Goal: Task Accomplishment & Management: Use online tool/utility

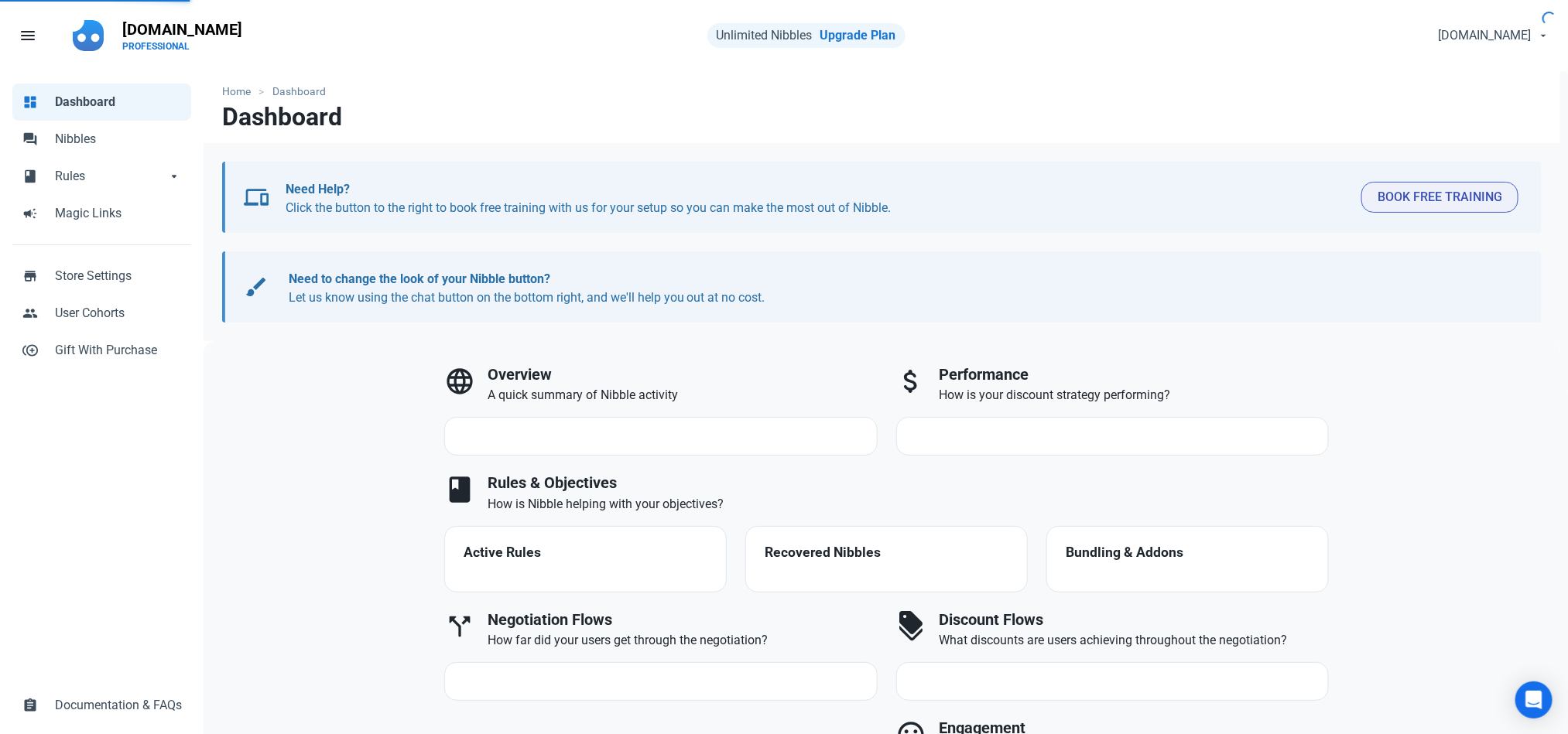
select select "7d"
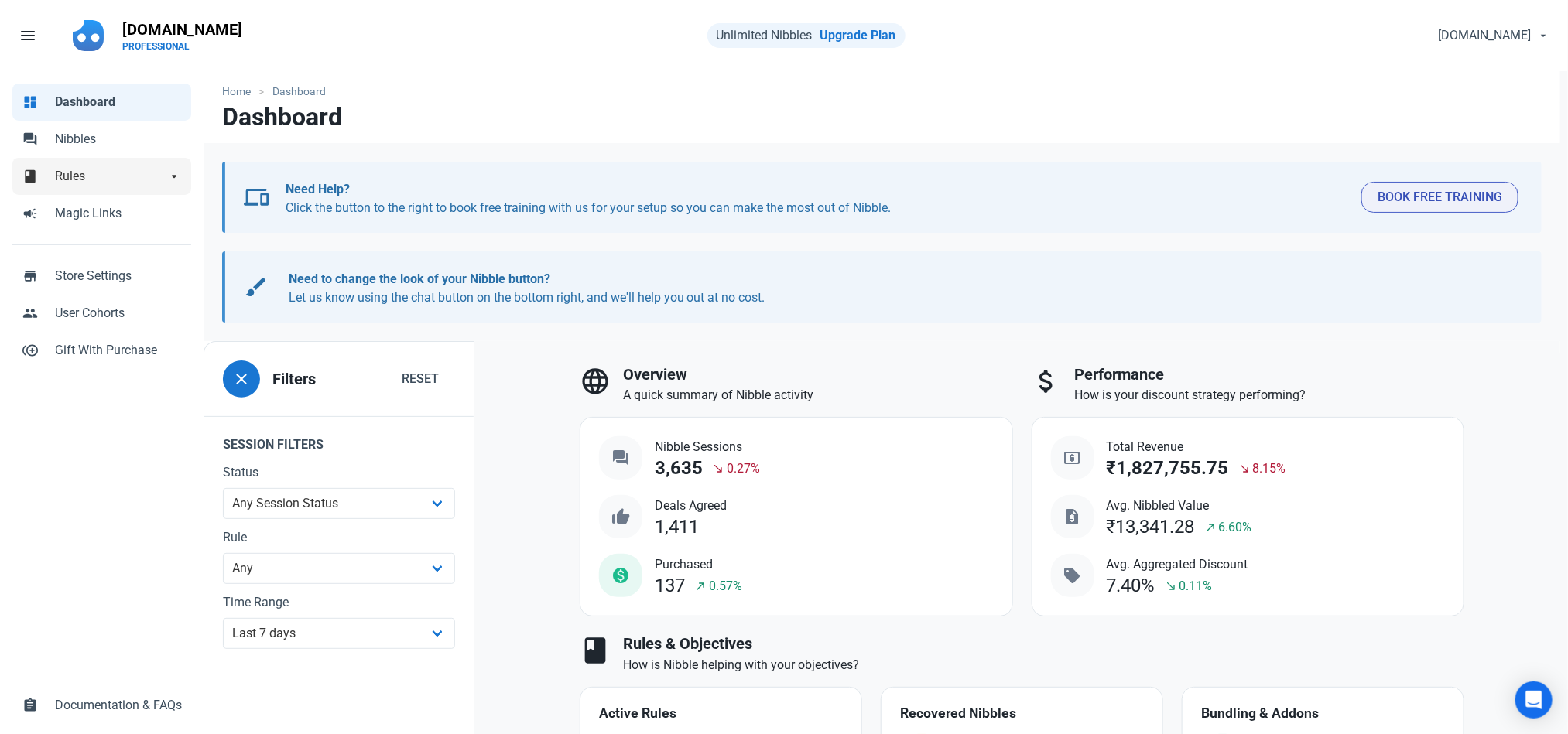
click at [87, 184] on span "Rules" at bounding box center [111, 176] width 112 height 18
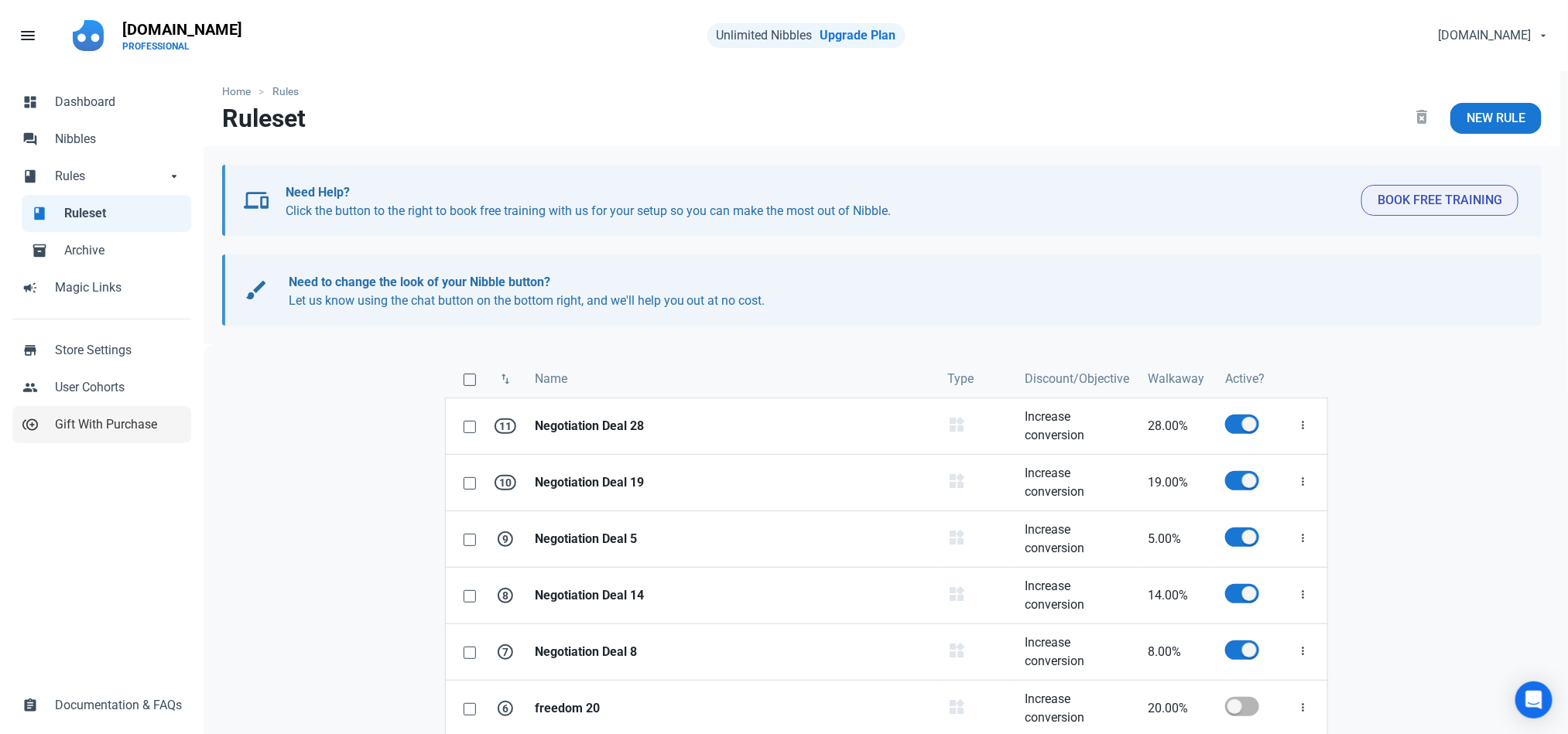
click at [132, 420] on span "Gift With Purchase" at bounding box center [118, 424] width 126 height 18
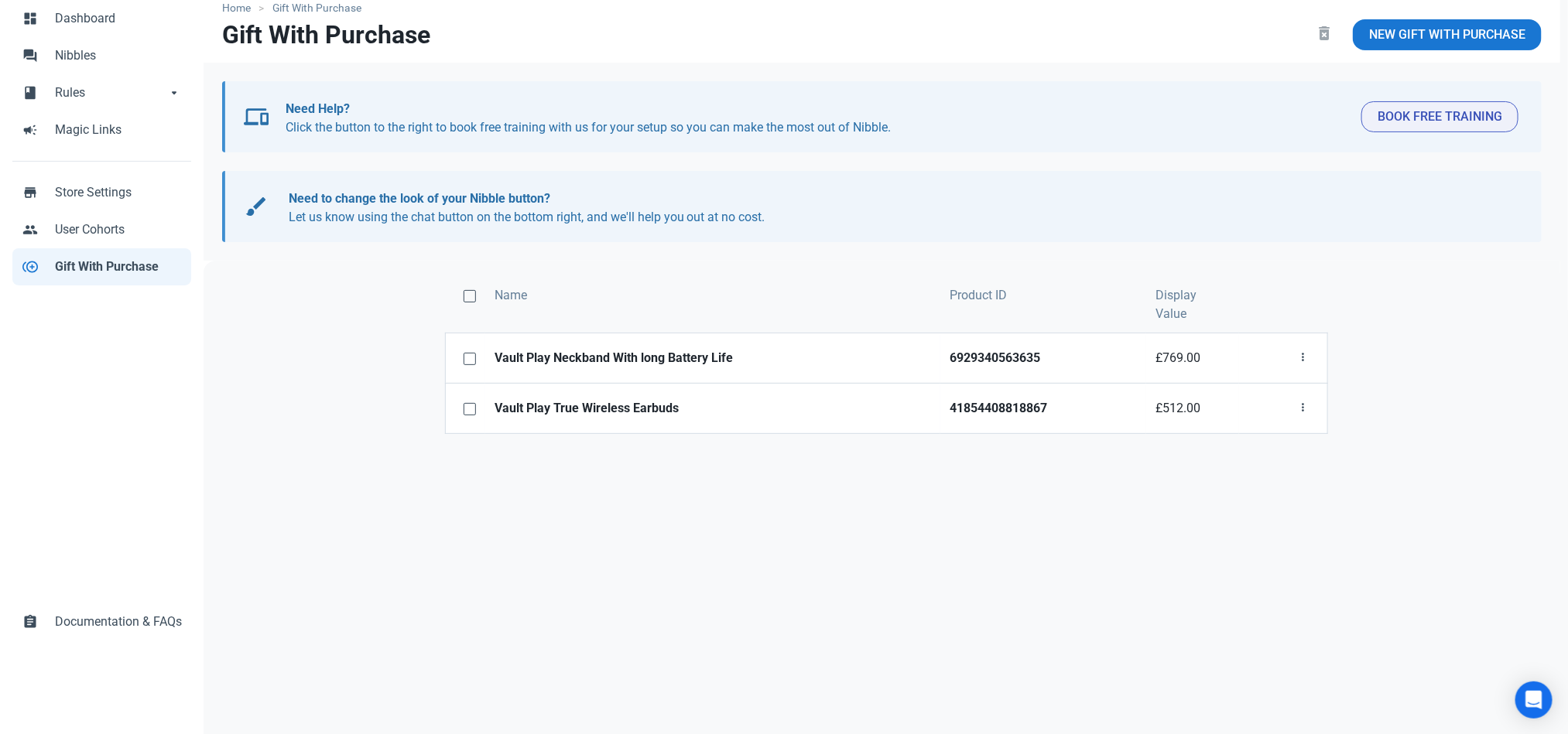
scroll to position [67, 0]
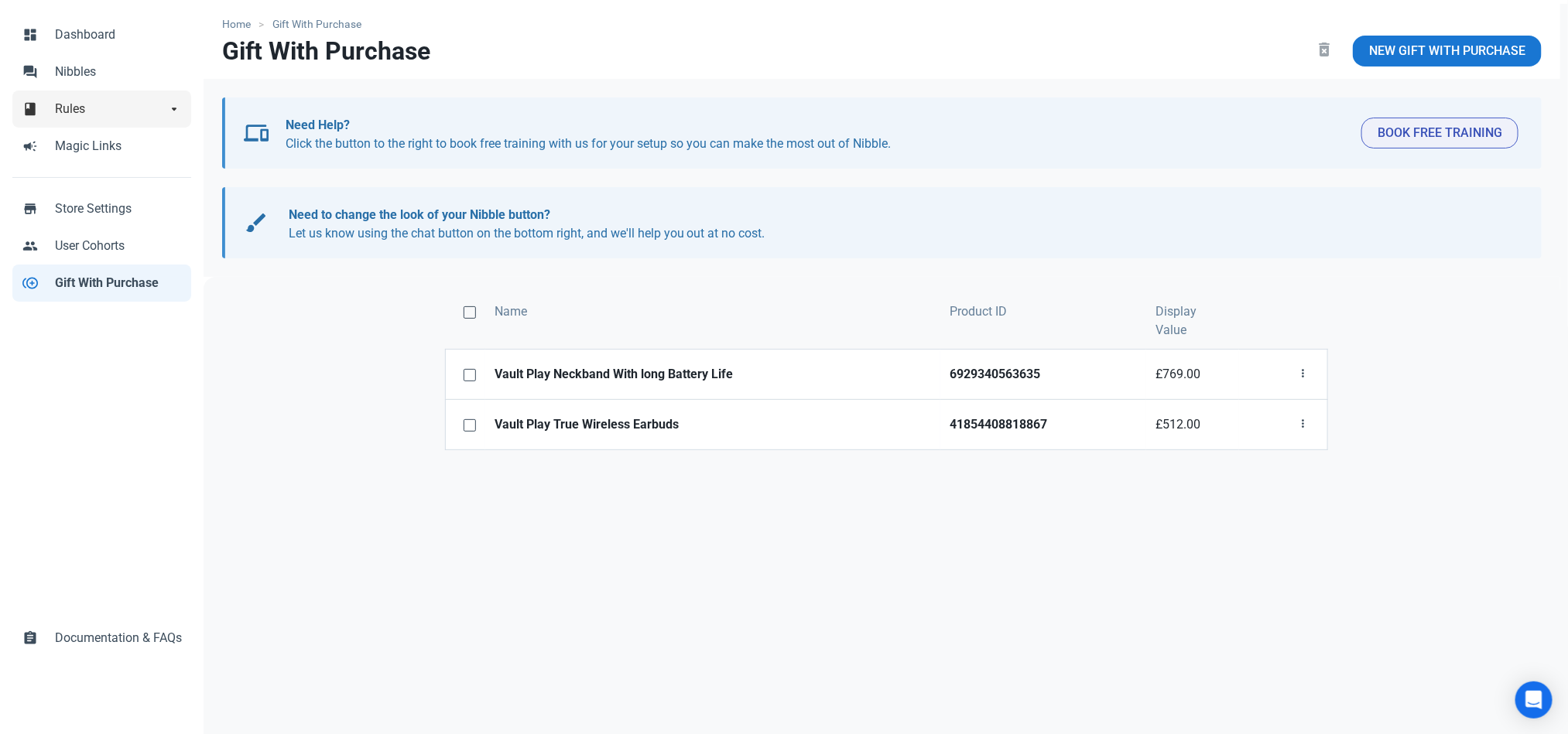
click at [96, 115] on span "Rules" at bounding box center [111, 109] width 112 height 18
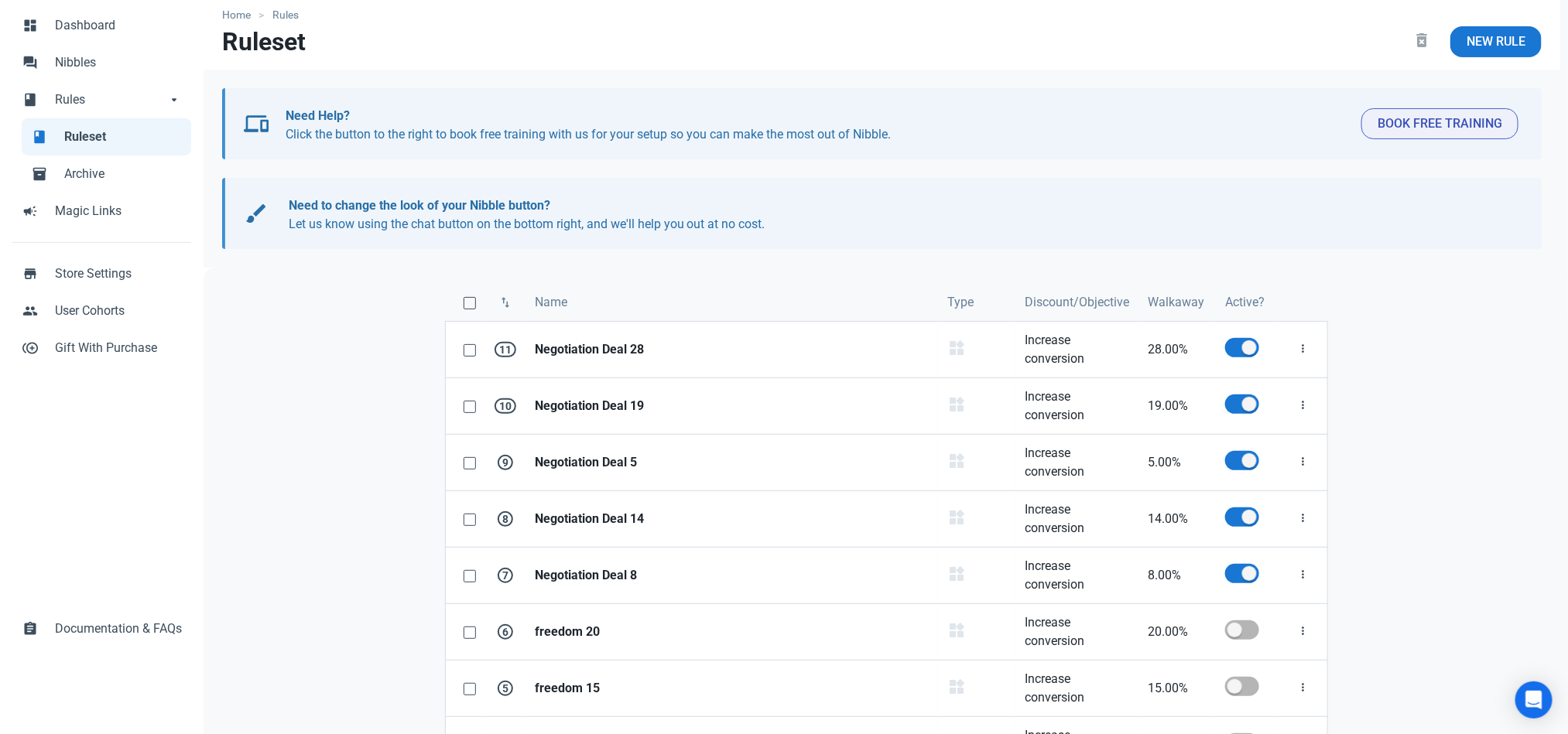
scroll to position [83, 0]
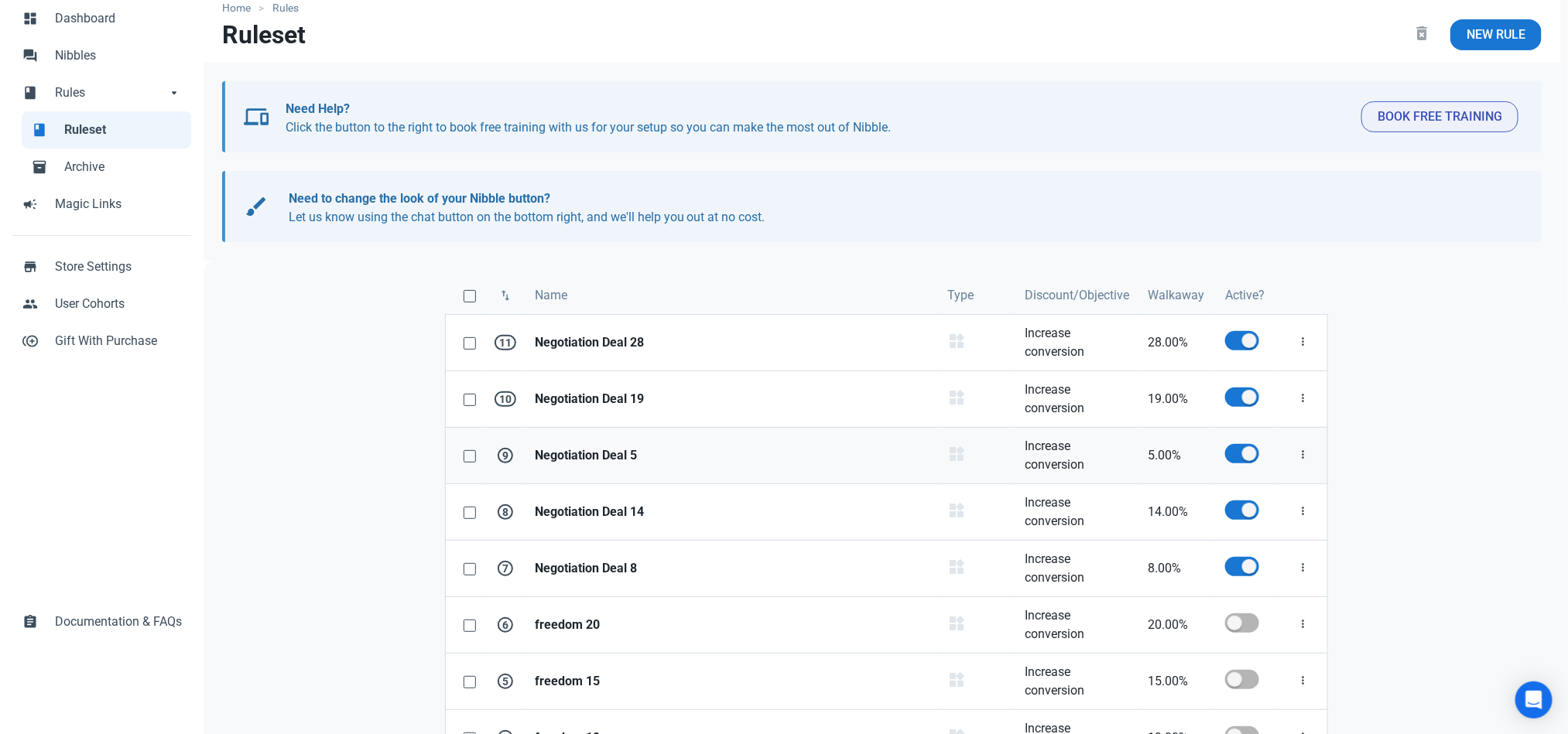
click at [620, 460] on strong "Negotiation Deal 5" at bounding box center [731, 455] width 394 height 18
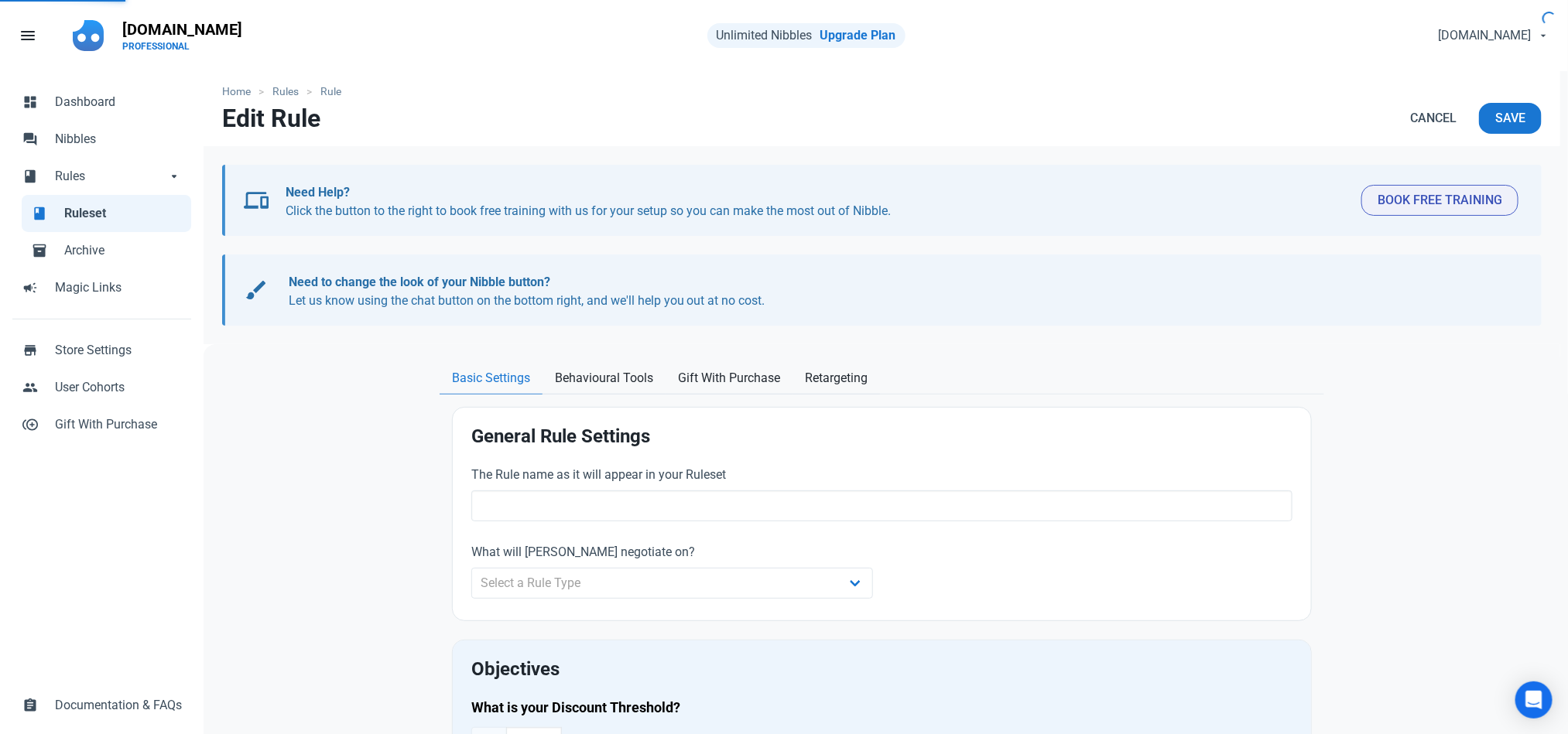
type input "Negotiation Deal 5"
select select "product_category"
type input "5.00"
radio input "true"
radio input "false"
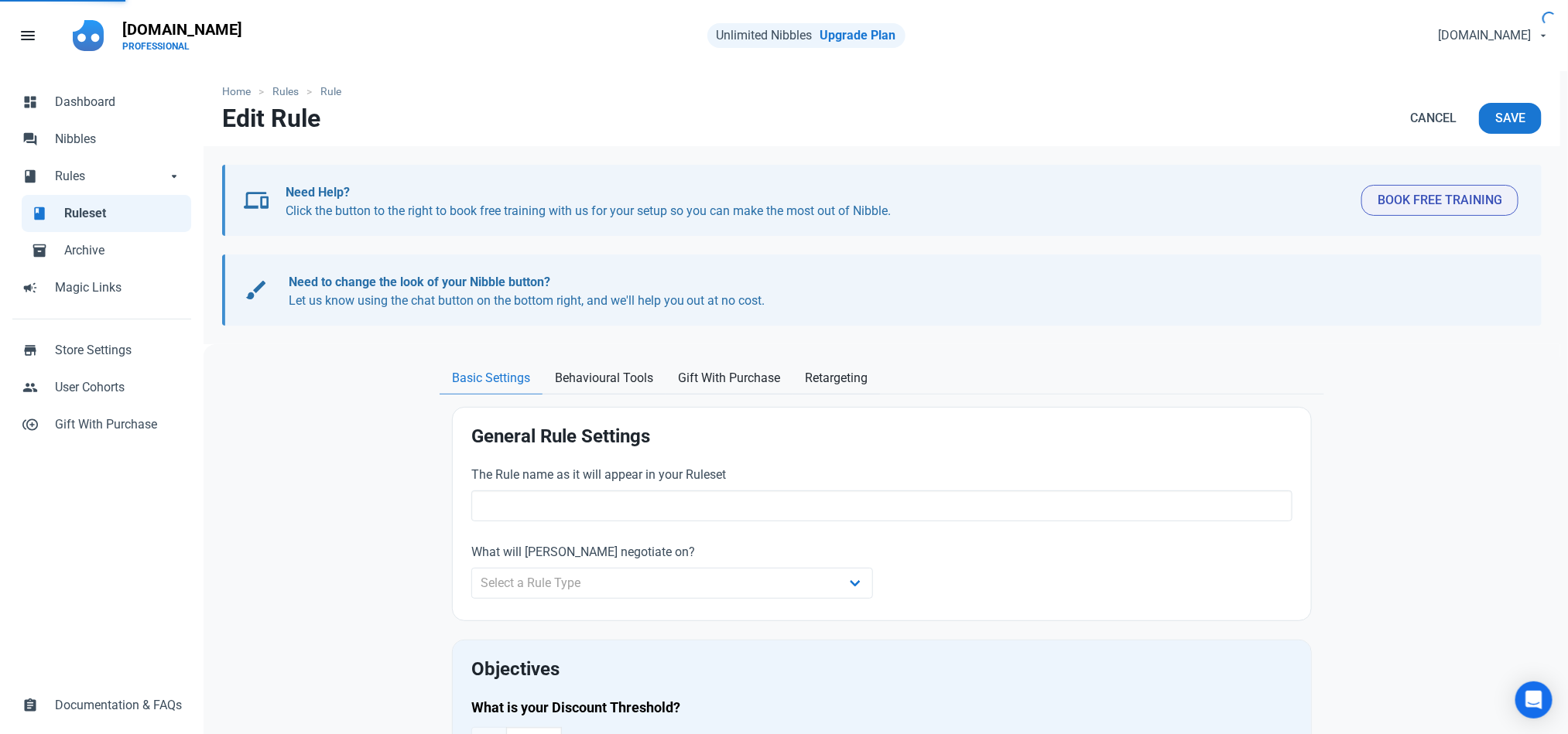
radio input "true"
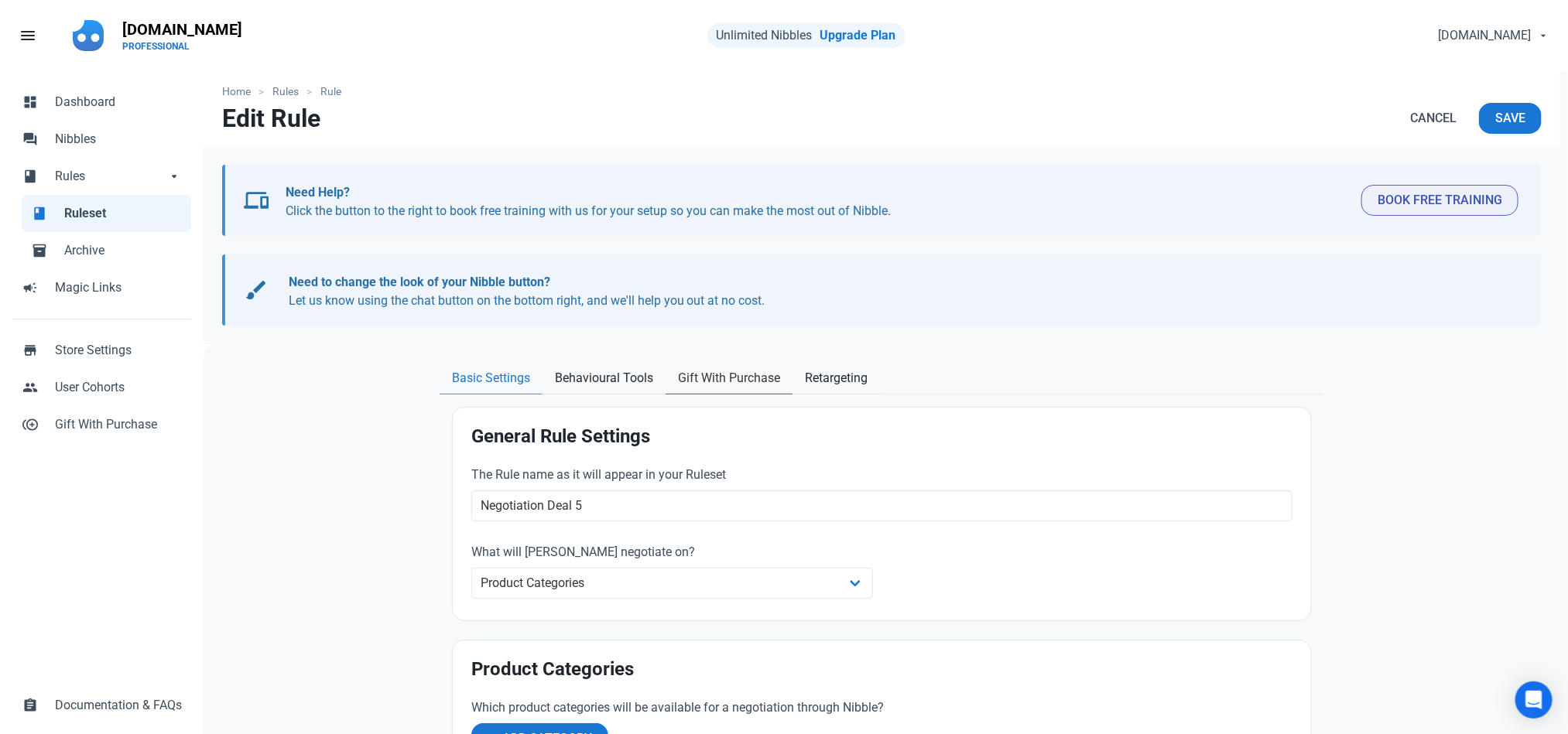
click at [746, 370] on span "Gift With Purchase" at bounding box center [729, 378] width 102 height 18
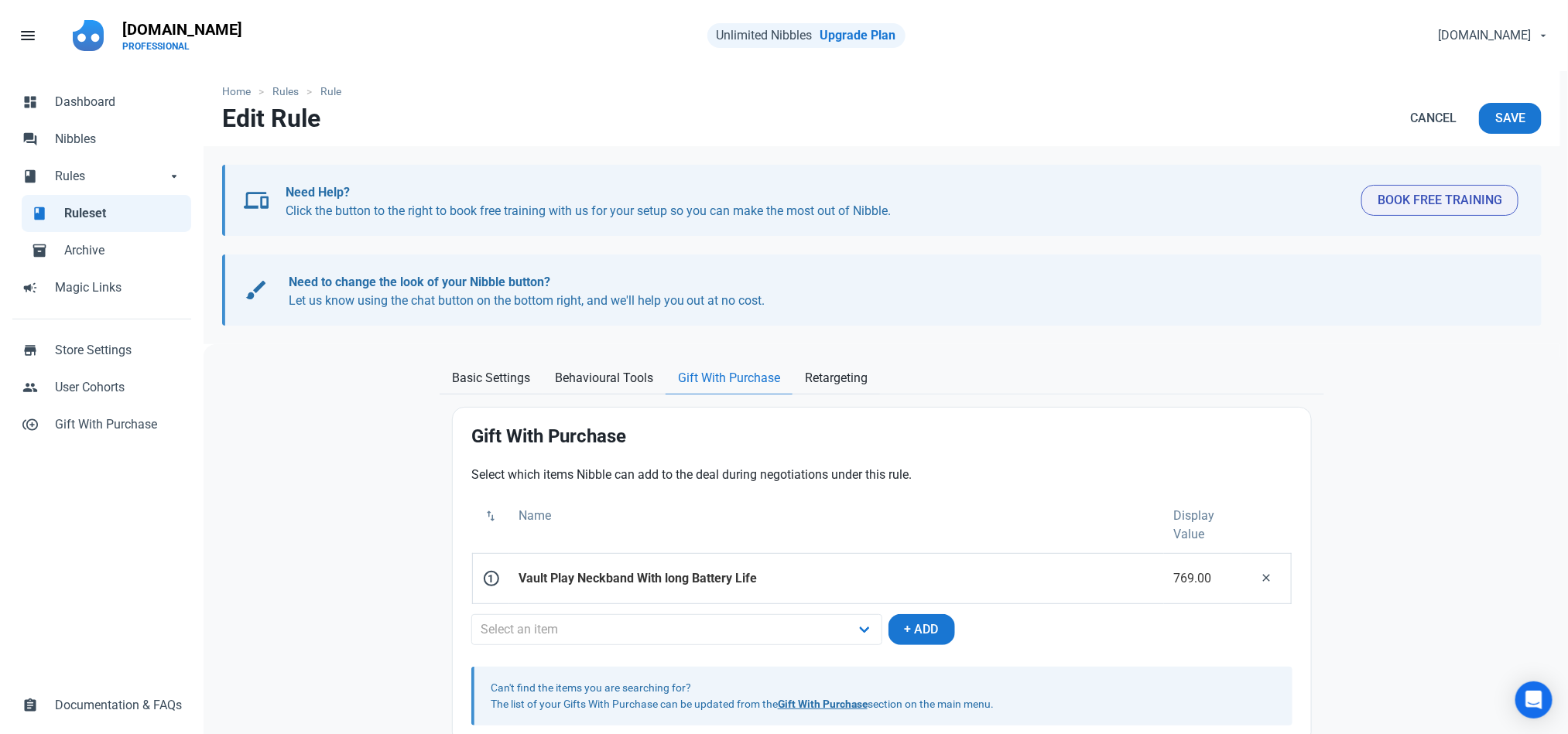
scroll to position [40, 0]
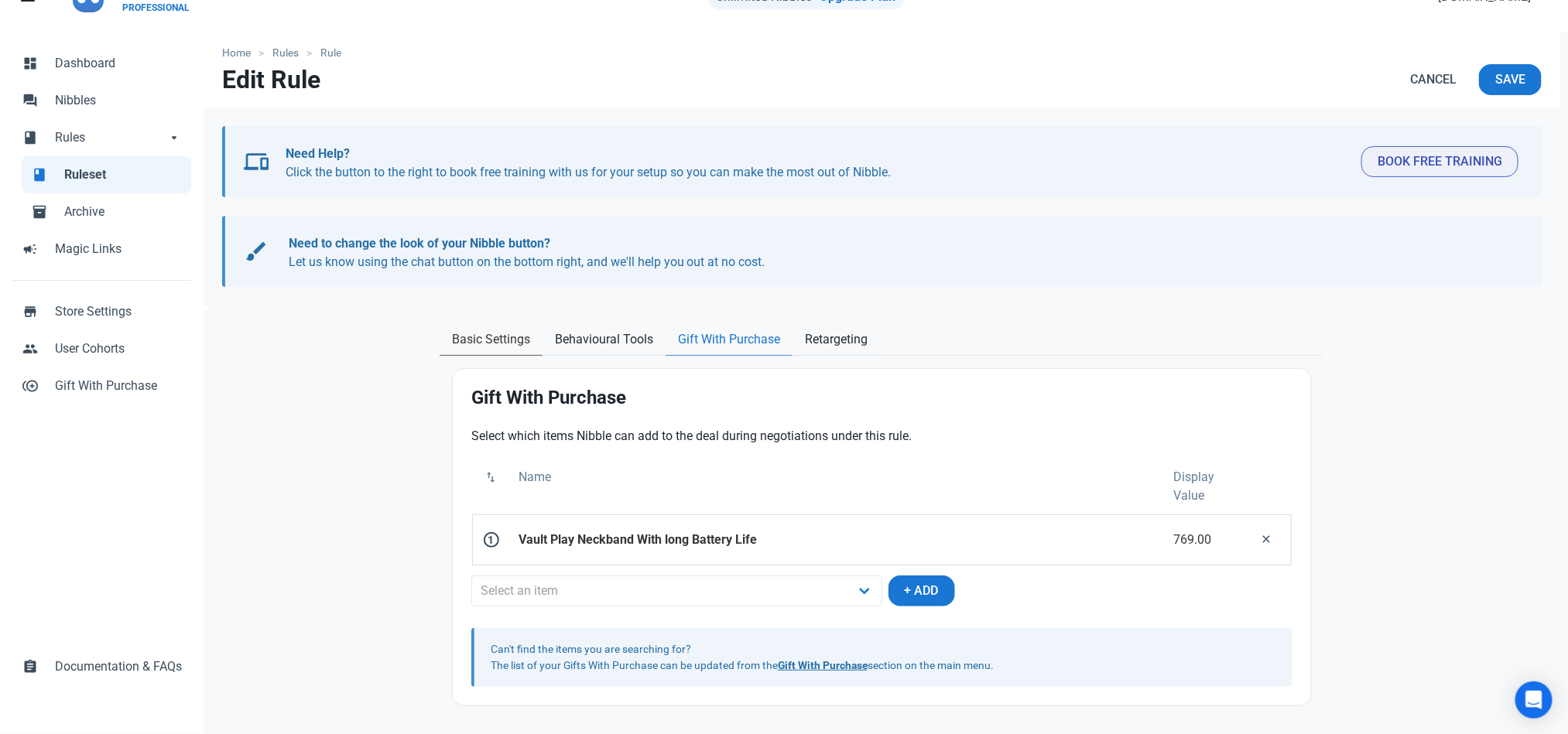
click at [497, 339] on span "Basic Settings" at bounding box center [490, 340] width 78 height 18
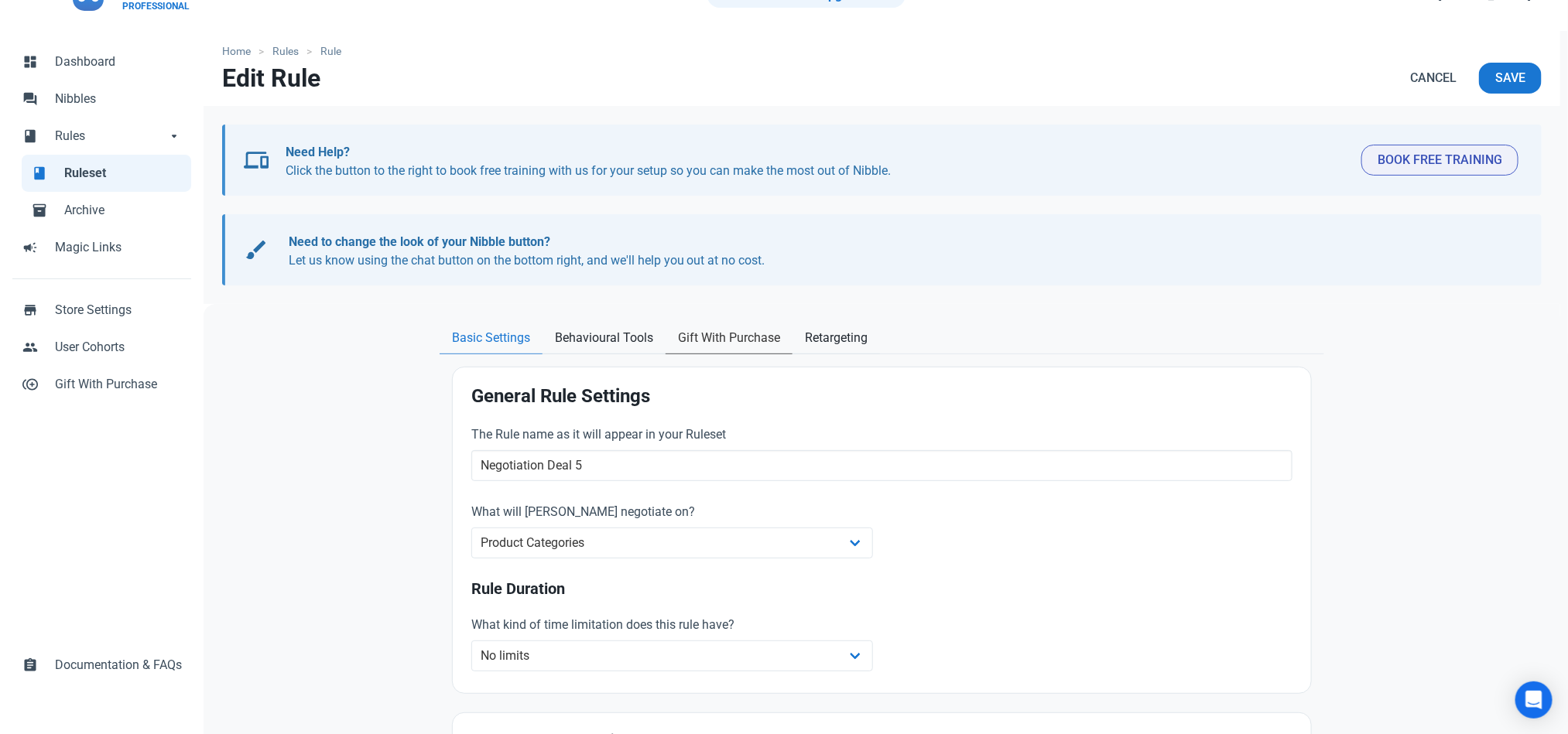
click at [702, 336] on span "Gift With Purchase" at bounding box center [729, 338] width 102 height 18
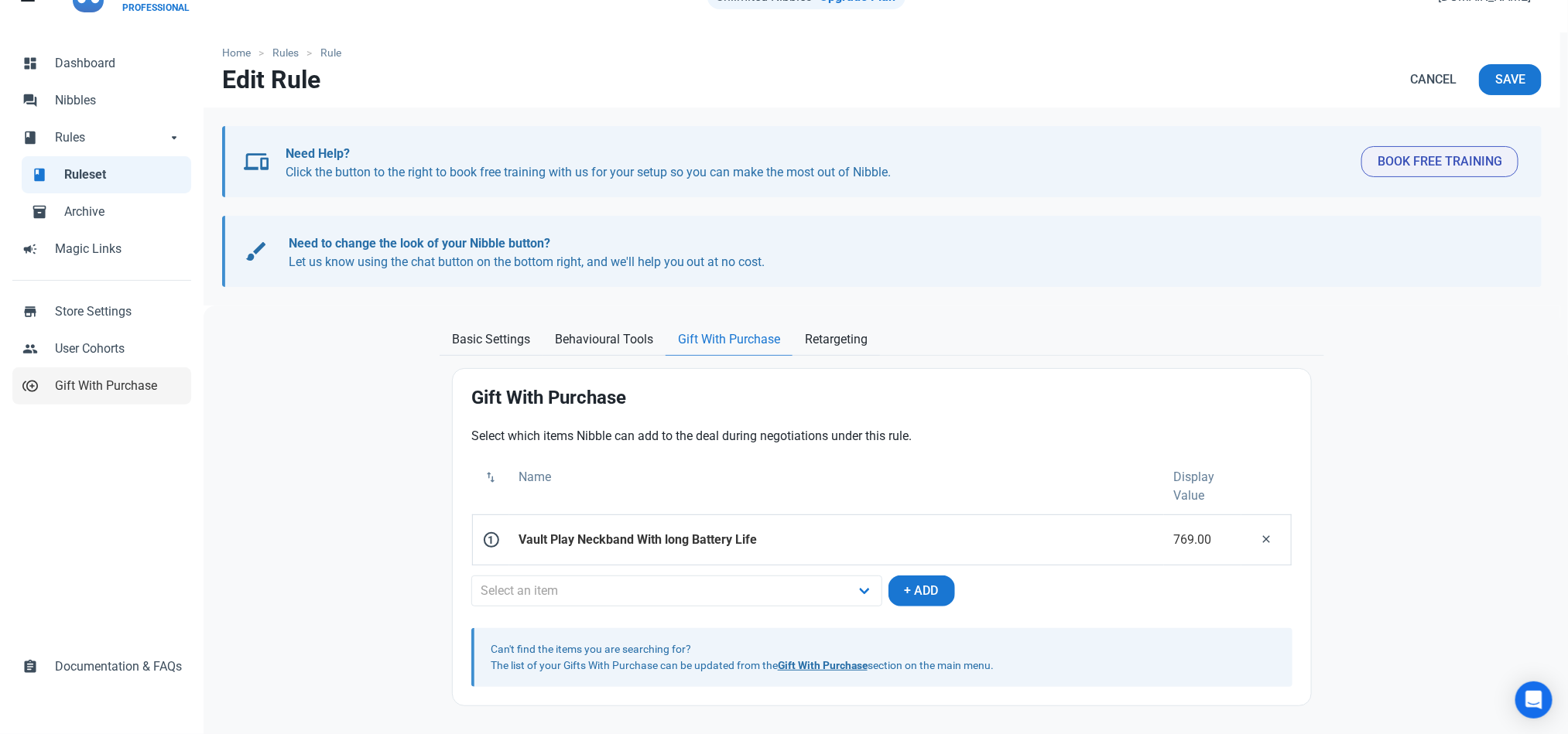
click at [63, 390] on span "Gift With Purchase" at bounding box center [118, 386] width 126 height 18
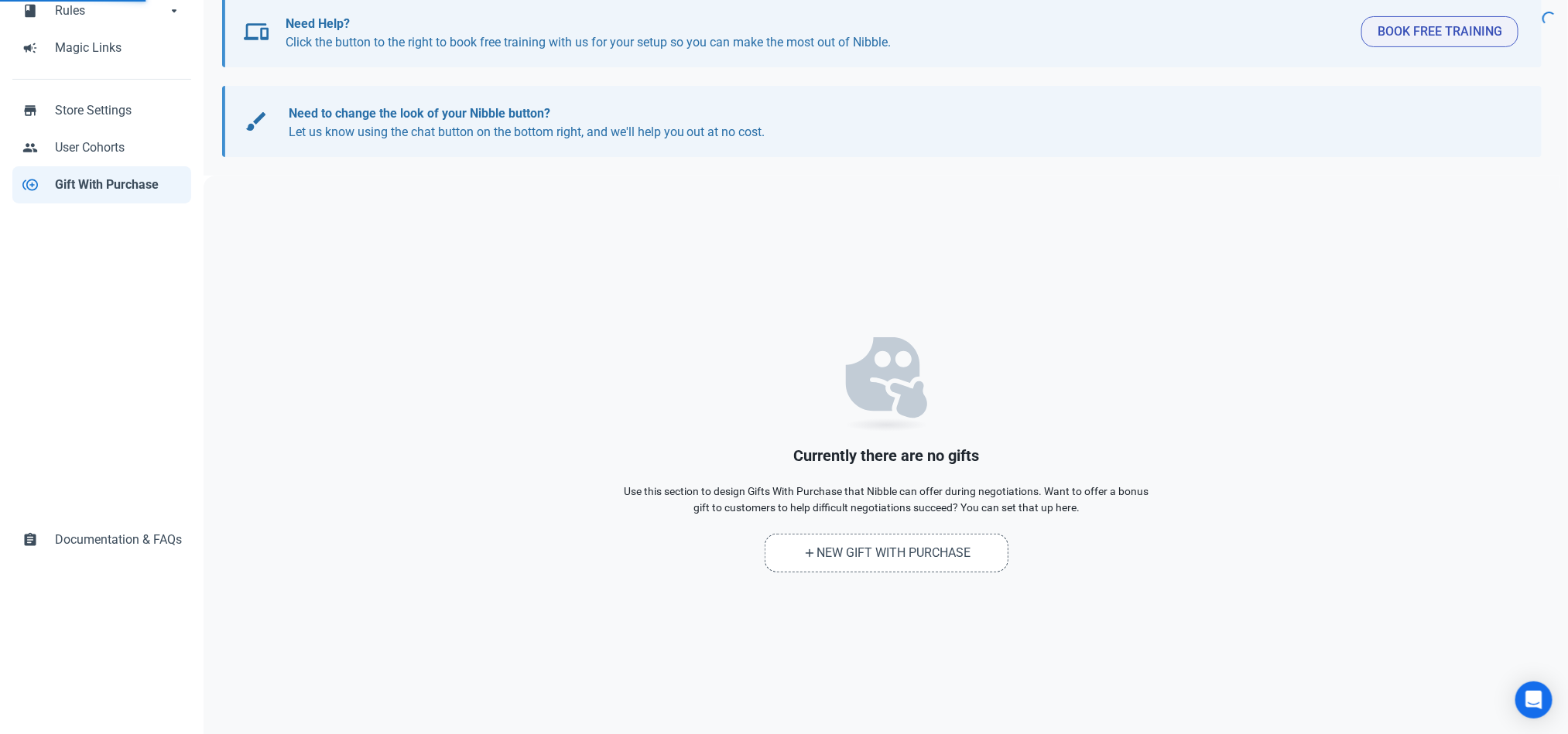
scroll to position [171, 0]
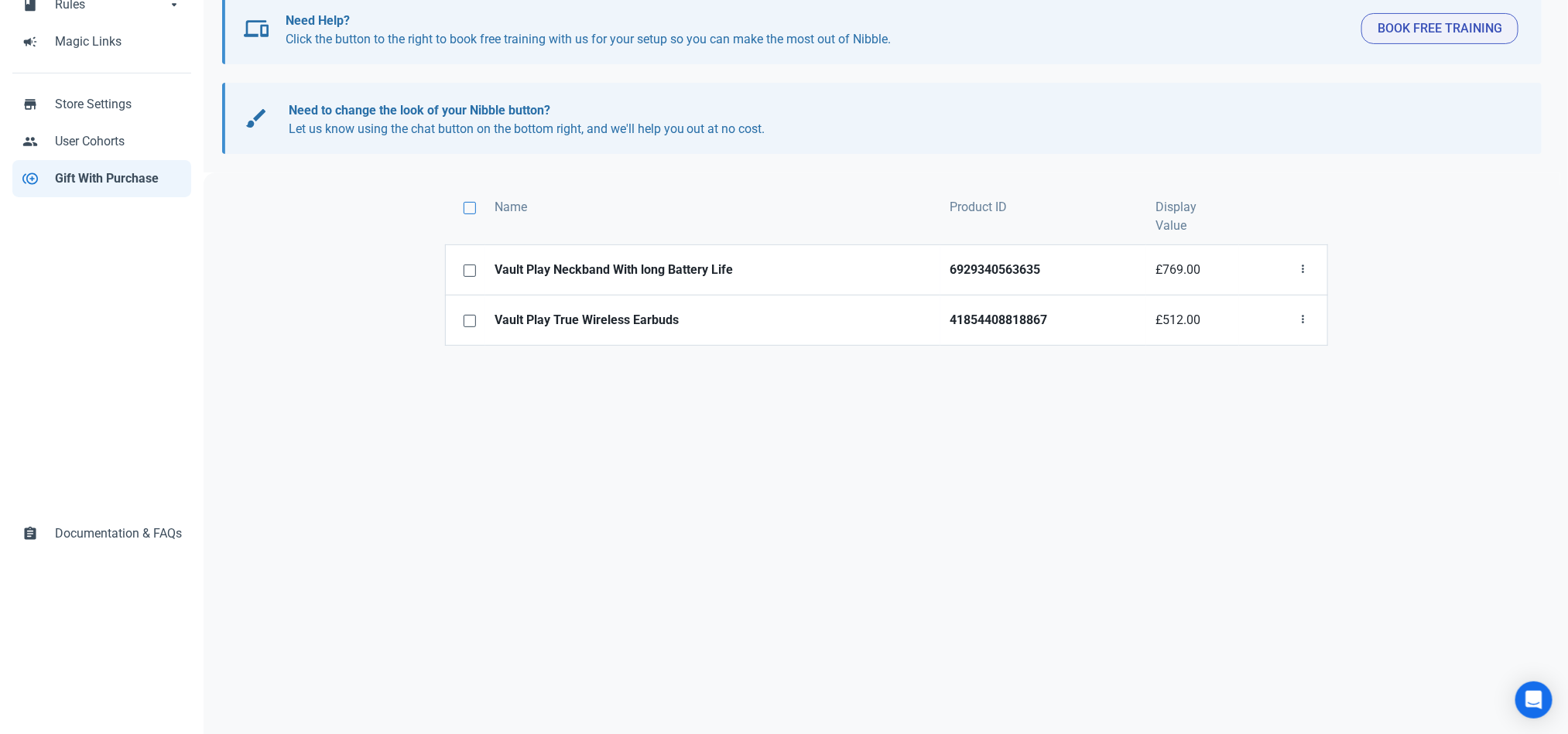
click at [465, 209] on span at bounding box center [470, 208] width 13 height 13
click at [465, 209] on input "checkbox" at bounding box center [468, 207] width 10 height 10
checkbox input "true"
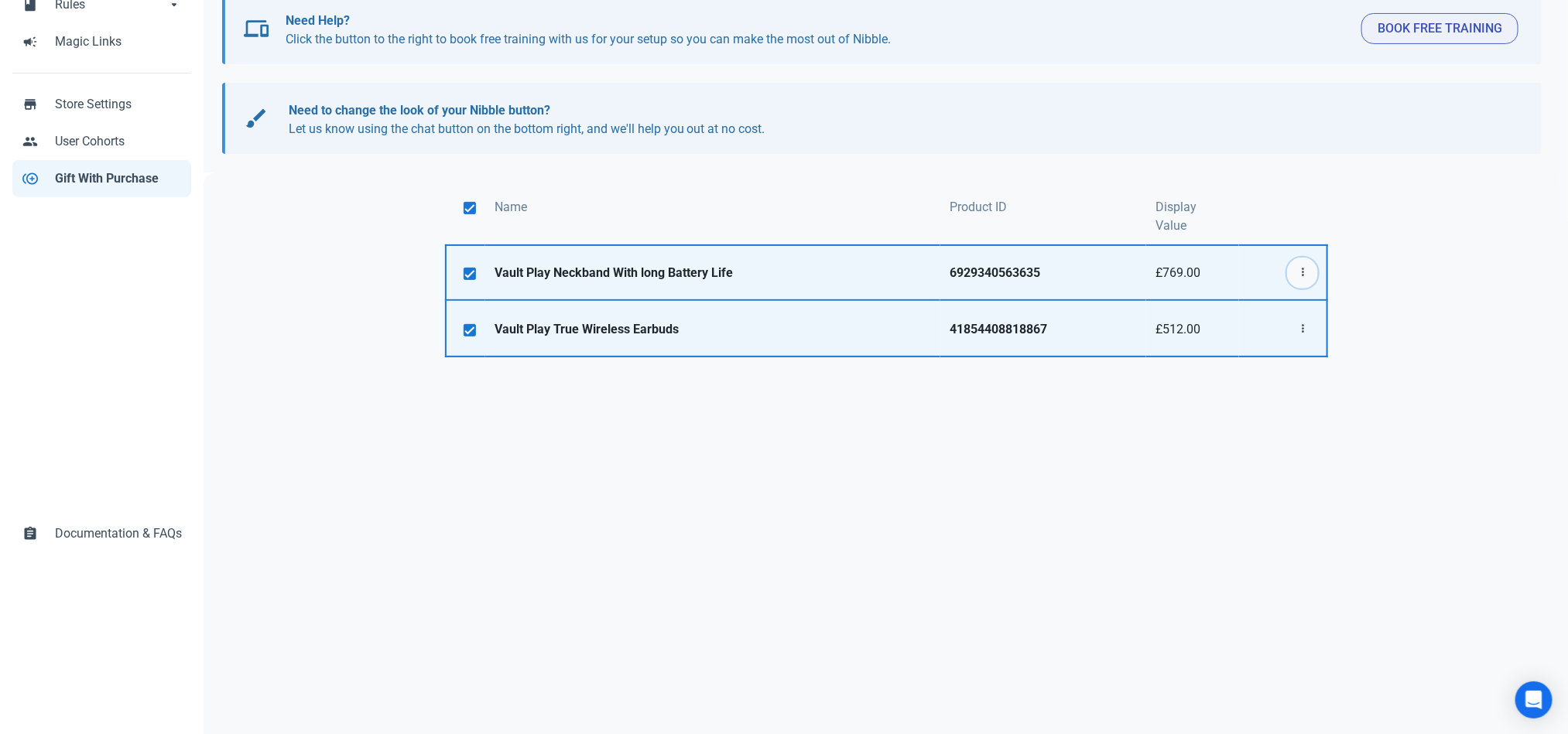
click at [1293, 264] on span "button" at bounding box center [1302, 273] width 18 height 18
click at [1267, 323] on link "Delete" at bounding box center [1278, 336] width 79 height 26
checkbox input "false"
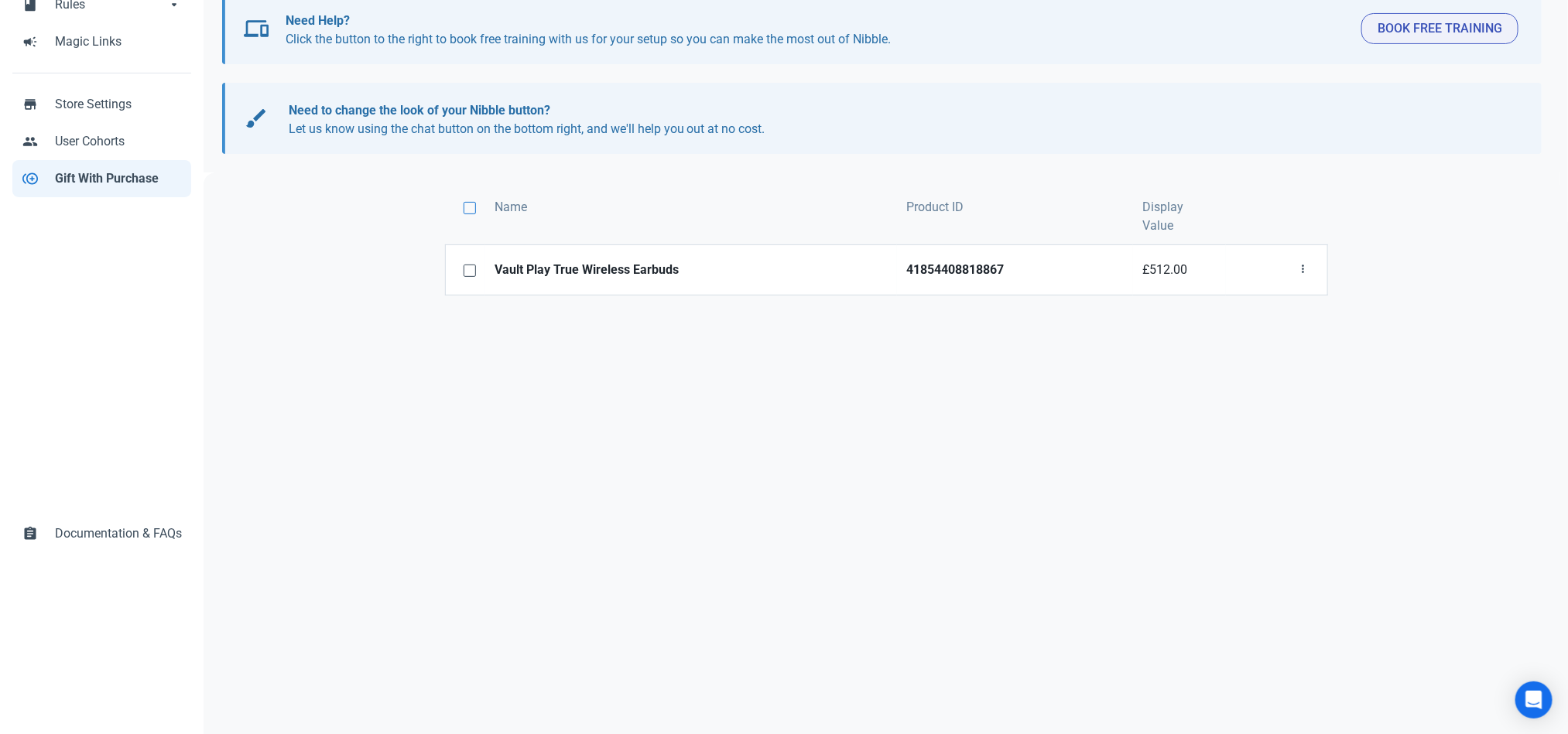
click at [471, 204] on span at bounding box center [470, 208] width 13 height 13
click at [471, 204] on input "checkbox" at bounding box center [468, 207] width 10 height 10
checkbox input "true"
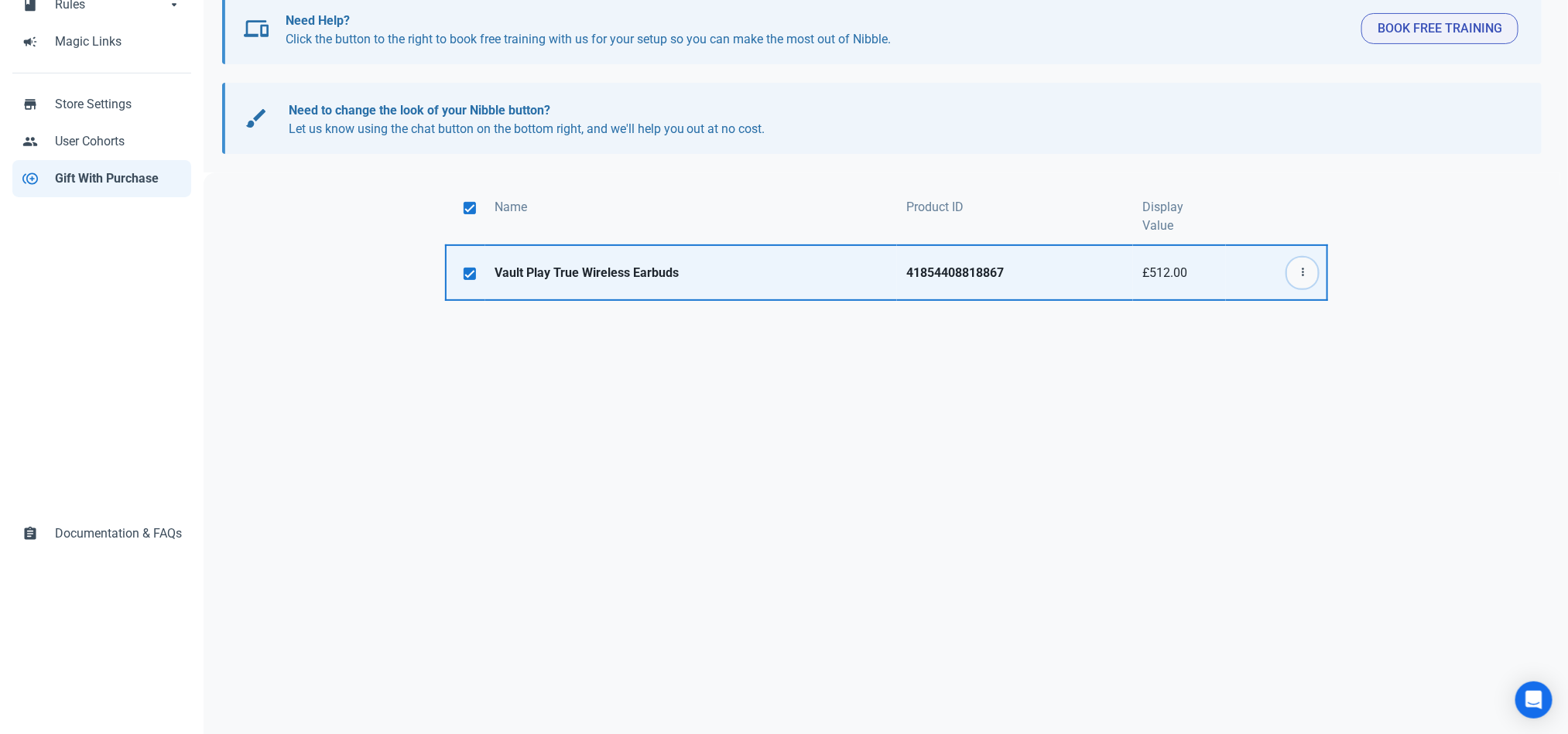
click at [1298, 263] on icon "button" at bounding box center [1302, 272] width 13 height 19
click at [1269, 323] on link "Delete" at bounding box center [1278, 336] width 79 height 26
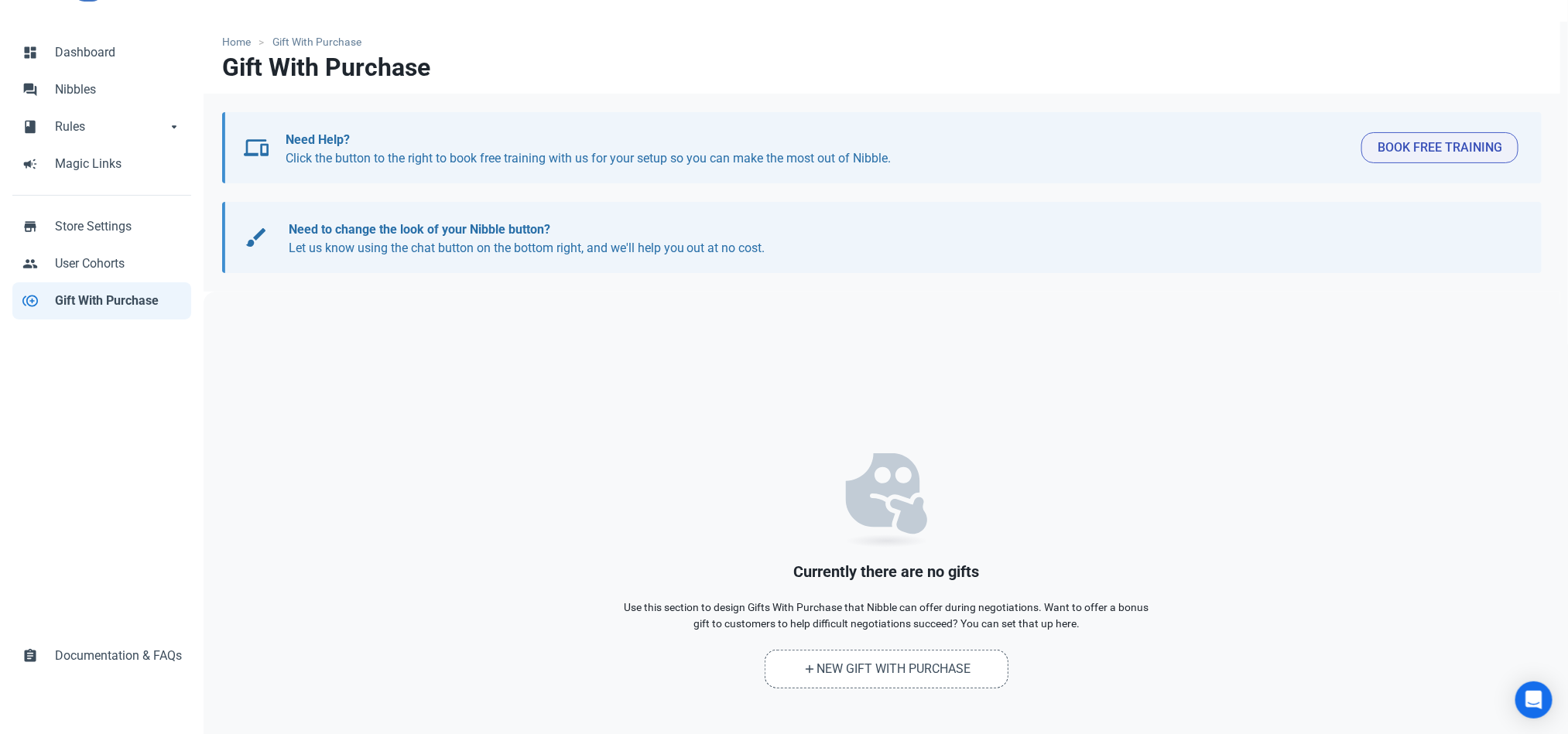
scroll to position [0, 0]
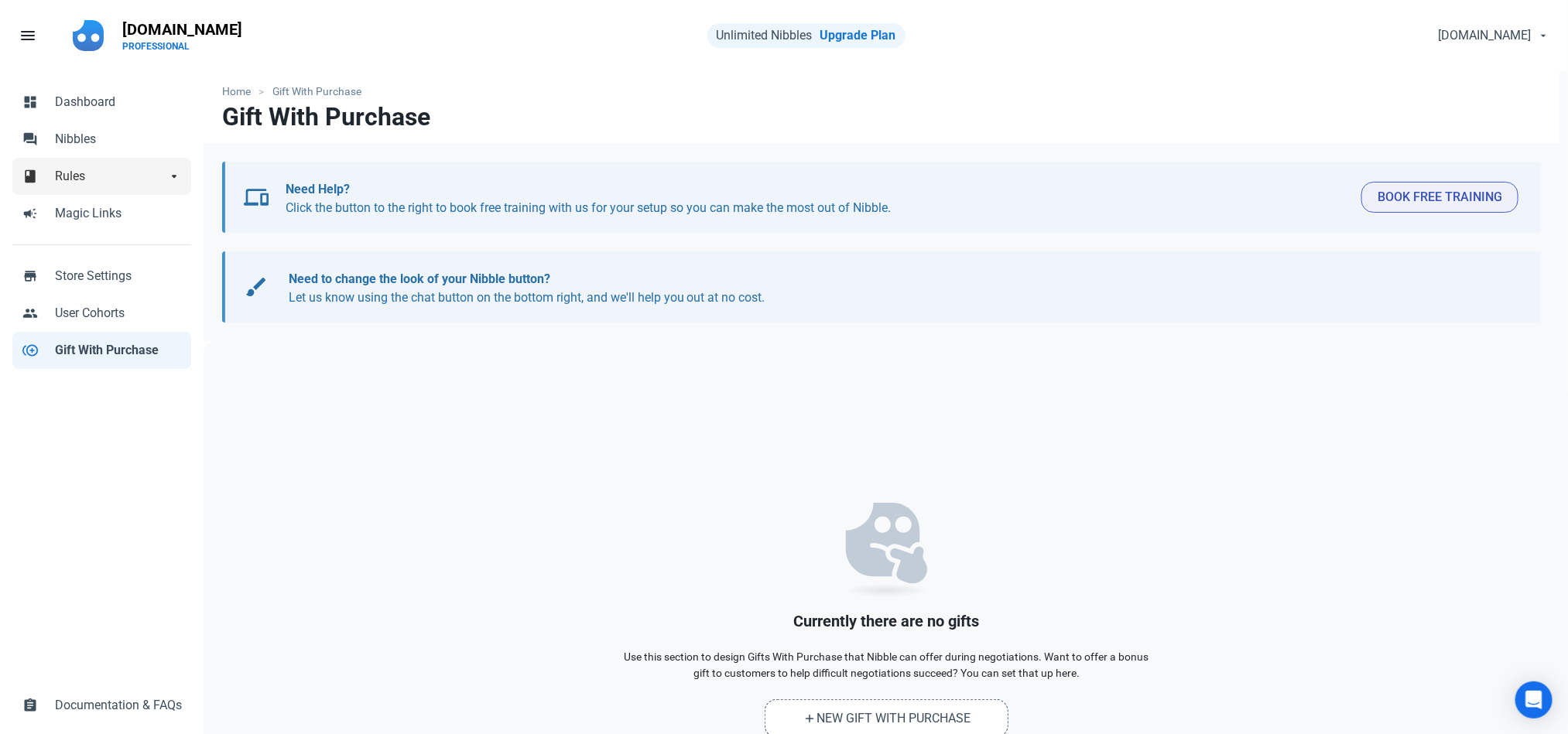
click at [63, 168] on span "Rules" at bounding box center [111, 176] width 112 height 18
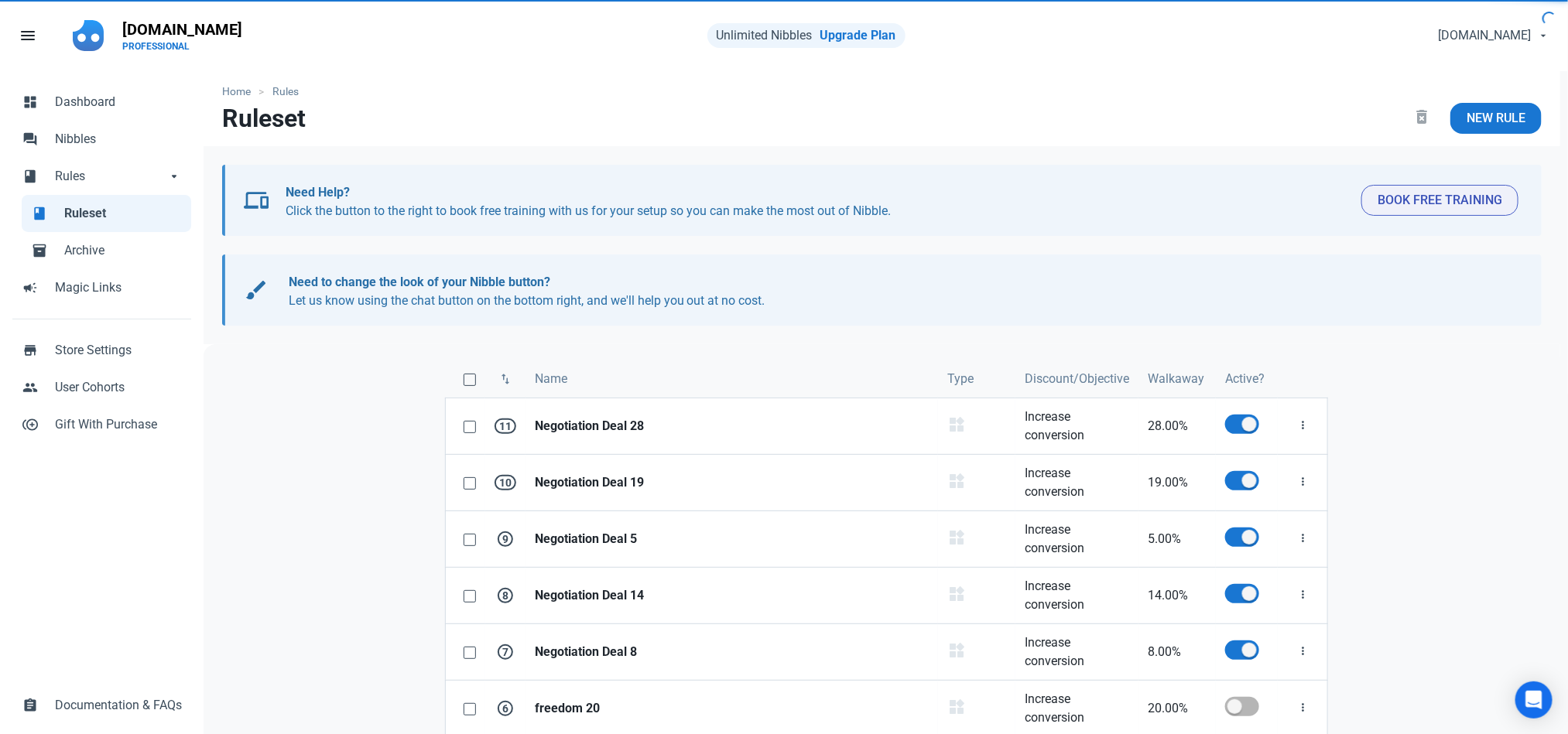
click at [92, 218] on span "Ruleset" at bounding box center [123, 214] width 117 height 18
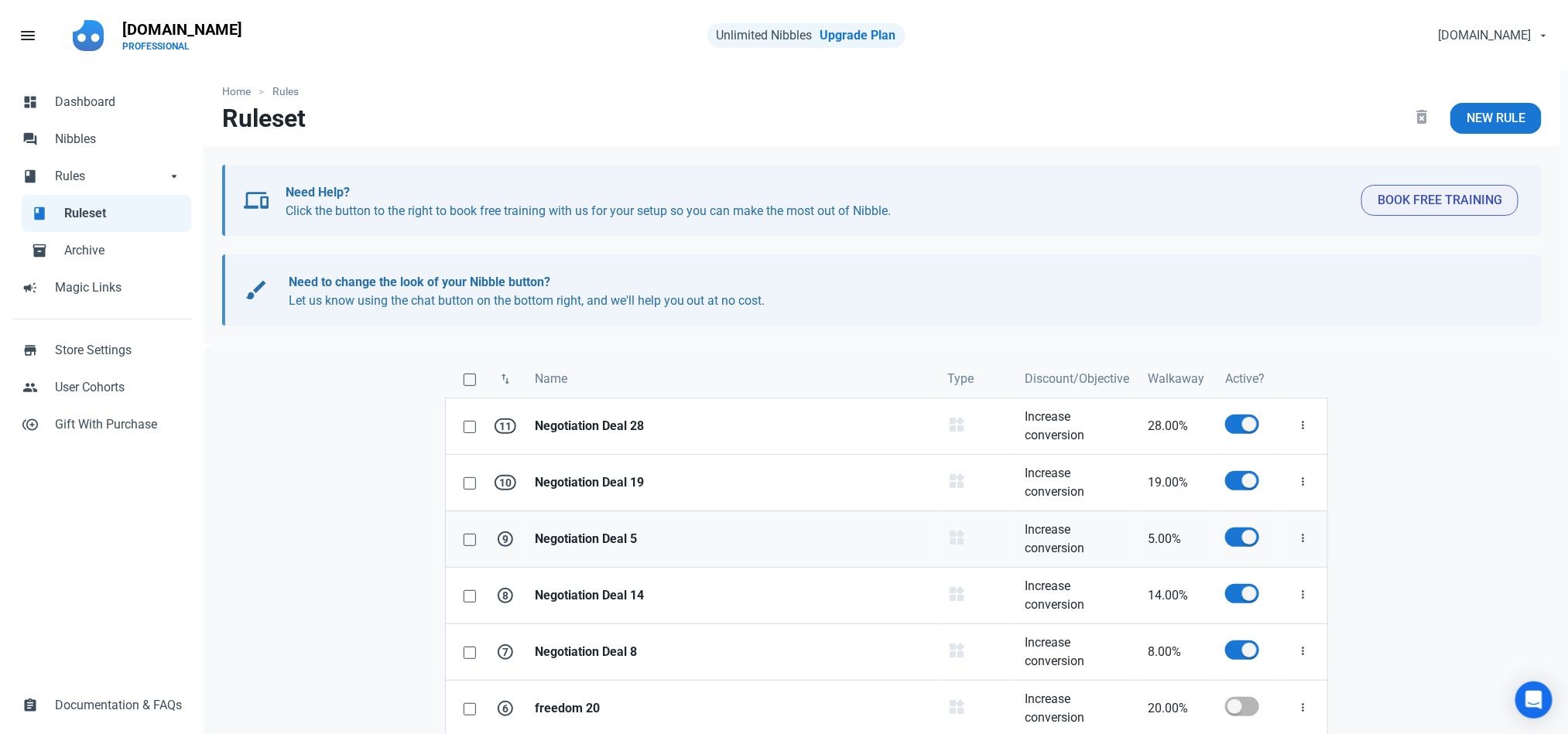
click at [555, 553] on link "Negotiation Deal 5" at bounding box center [731, 539] width 412 height 56
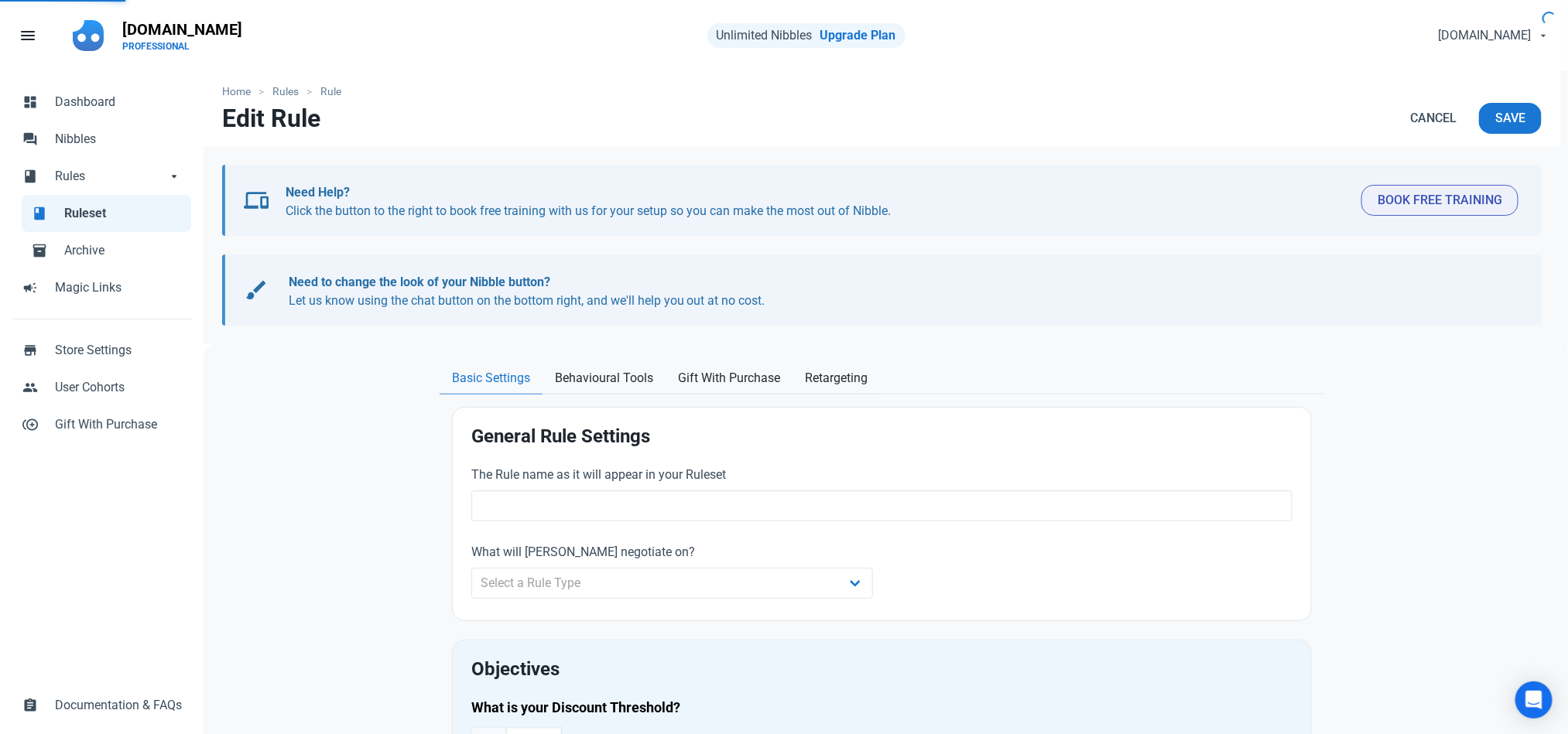
type input "Negotiation Deal 5"
select select "product_category"
type input "5.00"
radio input "true"
radio input "false"
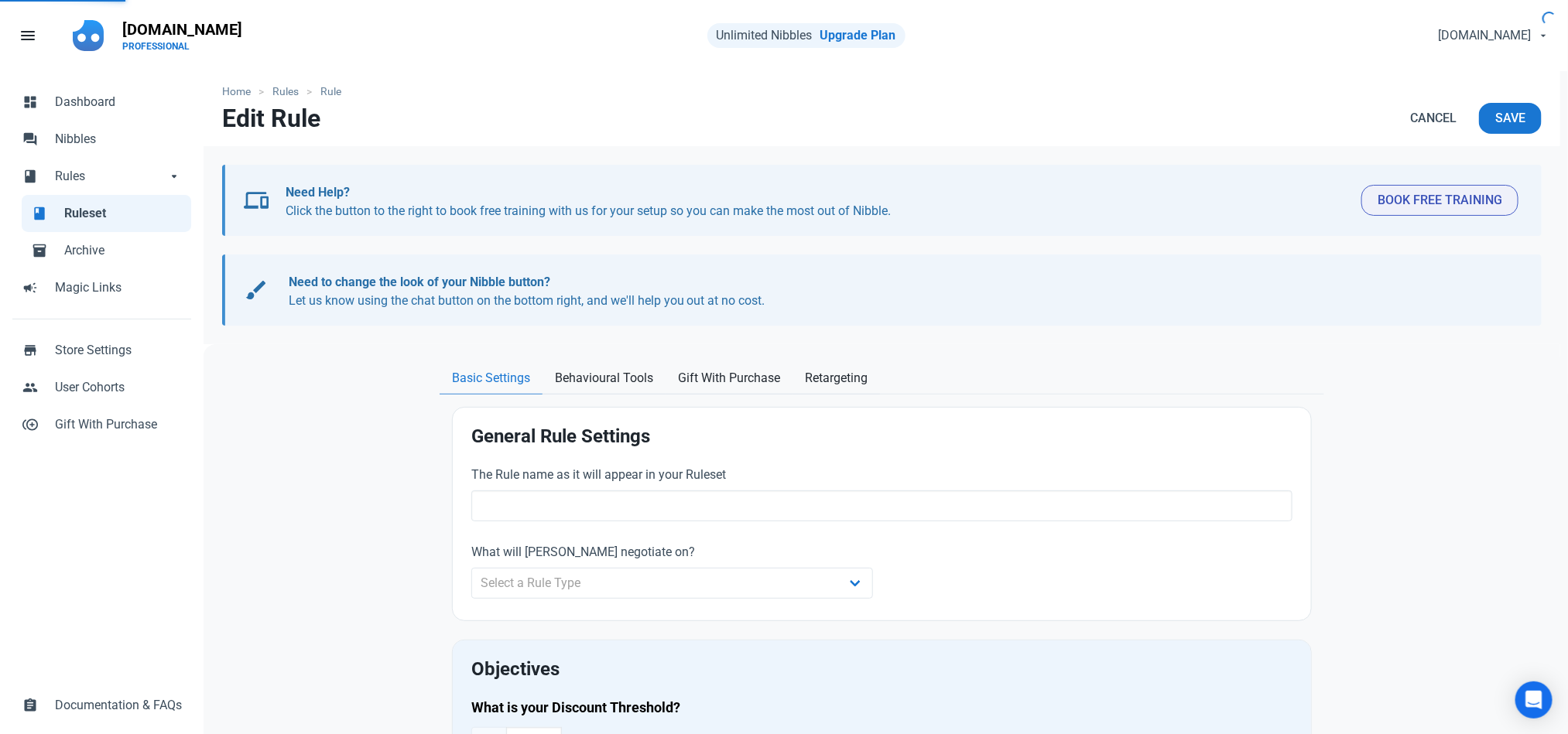
radio input "true"
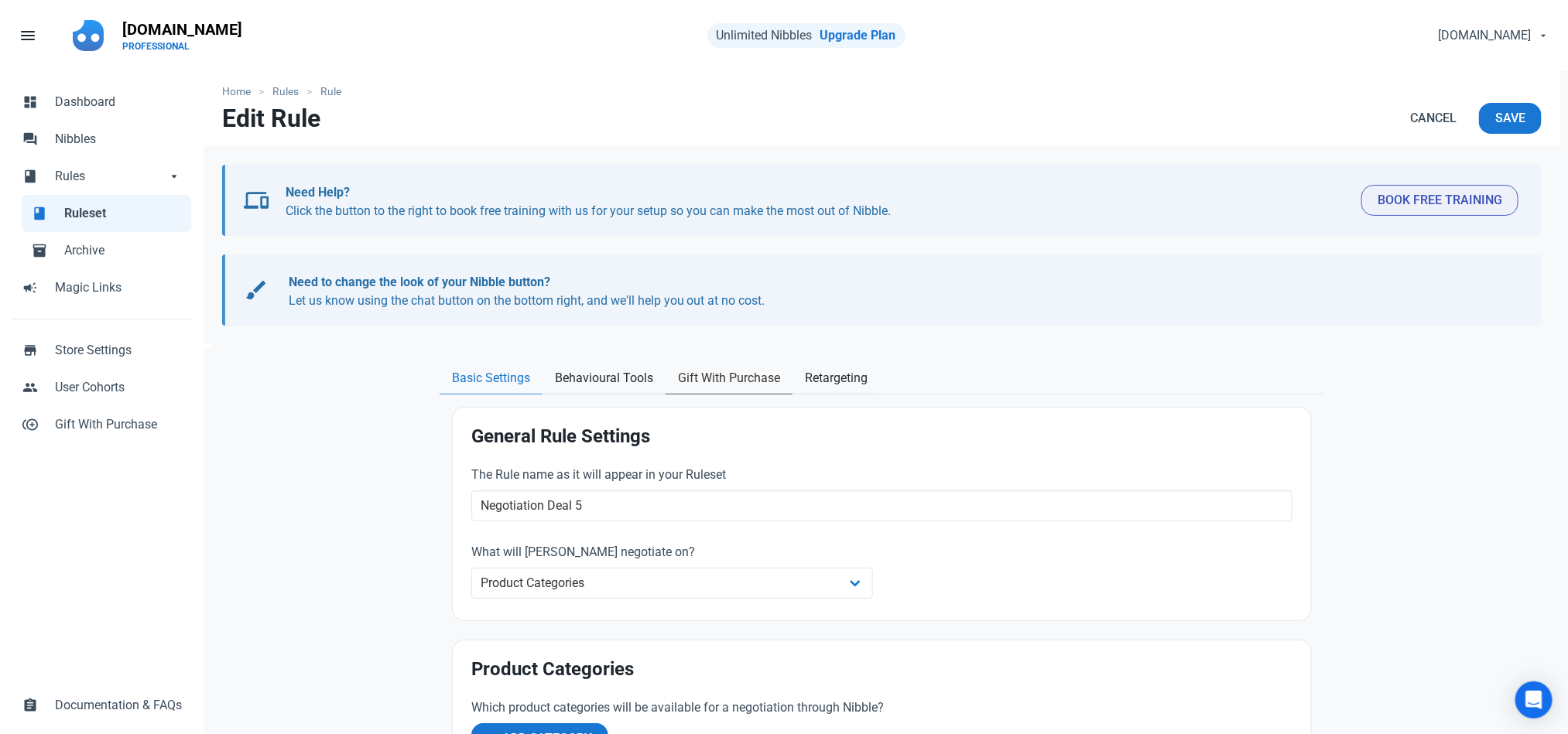
click at [702, 385] on span "Gift With Purchase" at bounding box center [729, 378] width 102 height 18
